Goal: Find specific page/section: Find specific page/section

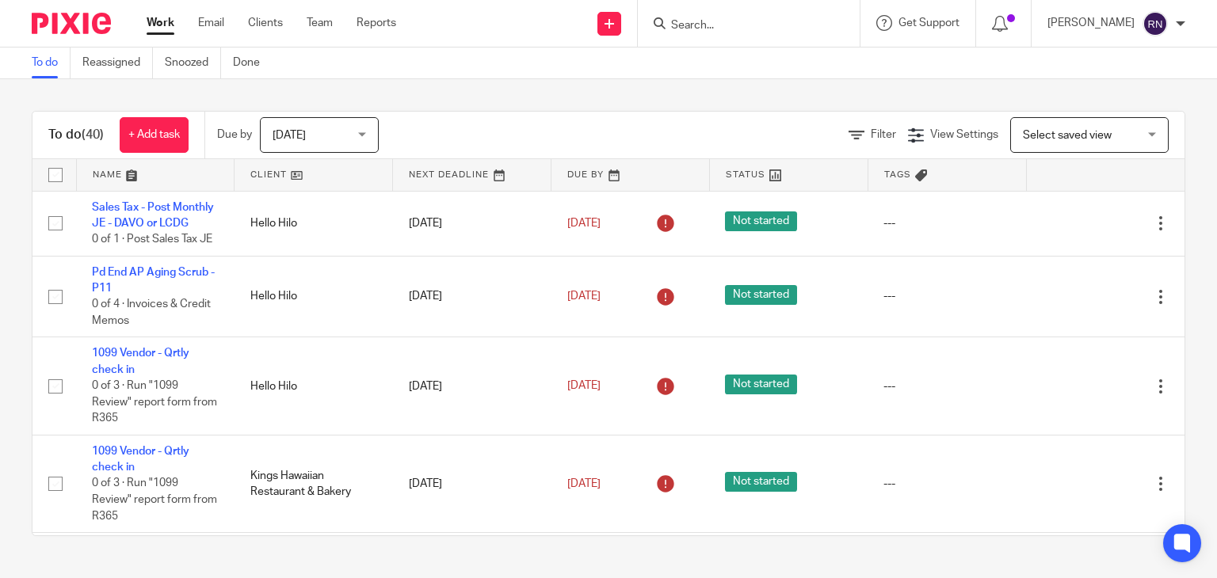
click at [696, 24] on input "Search" at bounding box center [740, 26] width 143 height 14
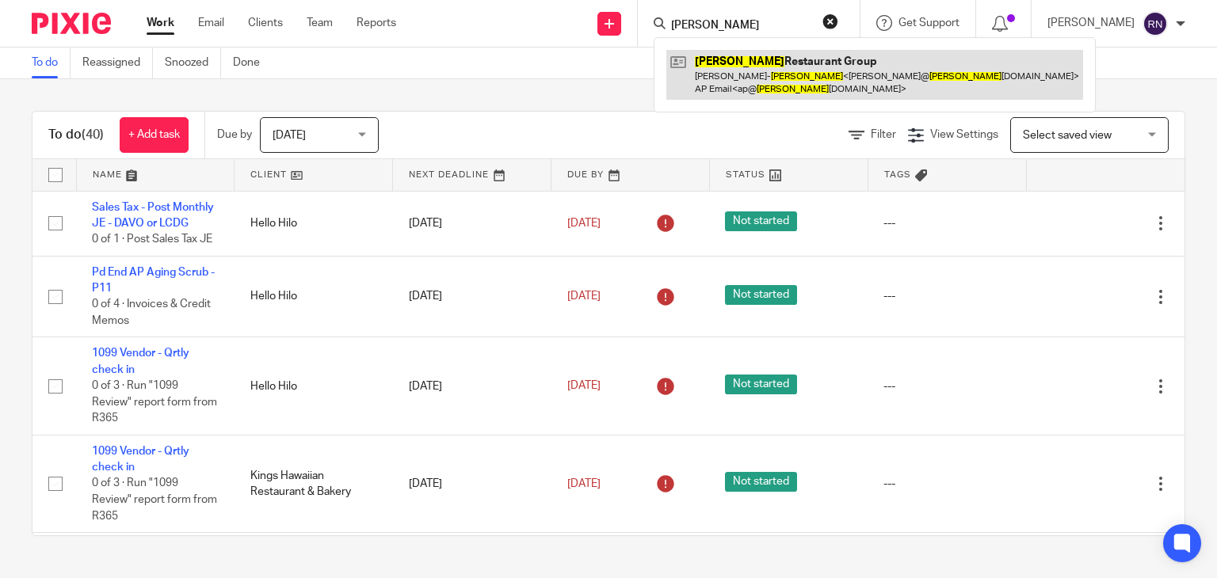
type input "[PERSON_NAME]"
click at [754, 79] on link at bounding box center [874, 74] width 417 height 49
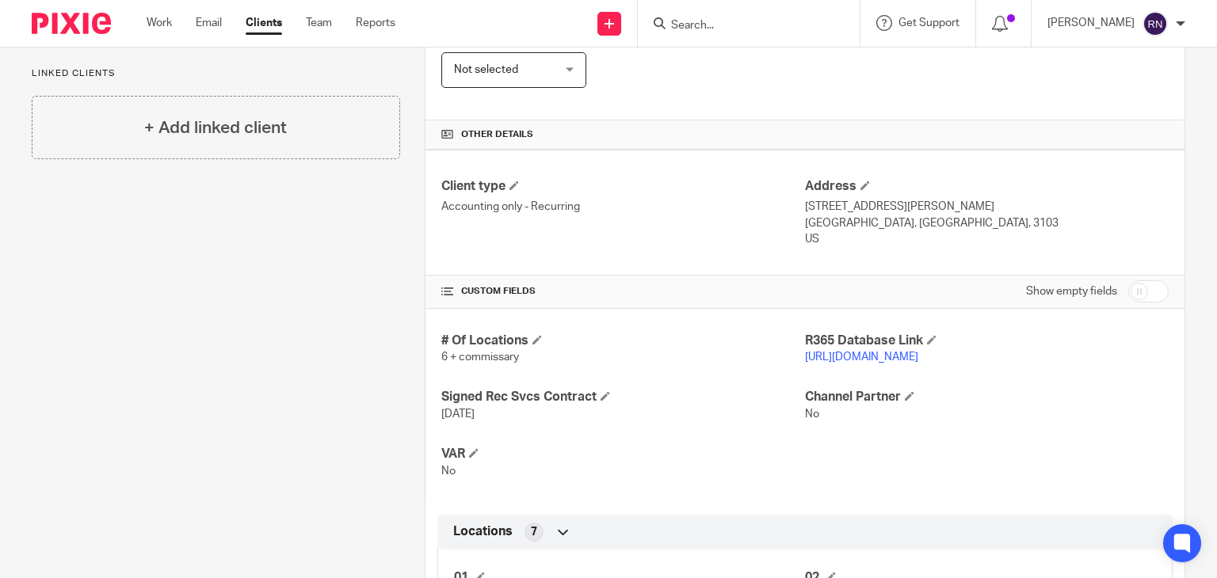
scroll to position [449, 0]
click at [903, 362] on p "https://tuckersnh.restaurant365.com" at bounding box center [987, 357] width 364 height 16
click at [913, 356] on link "https://tuckersnh.restaurant365.com" at bounding box center [861, 356] width 113 height 11
